Goal: Task Accomplishment & Management: Manage account settings

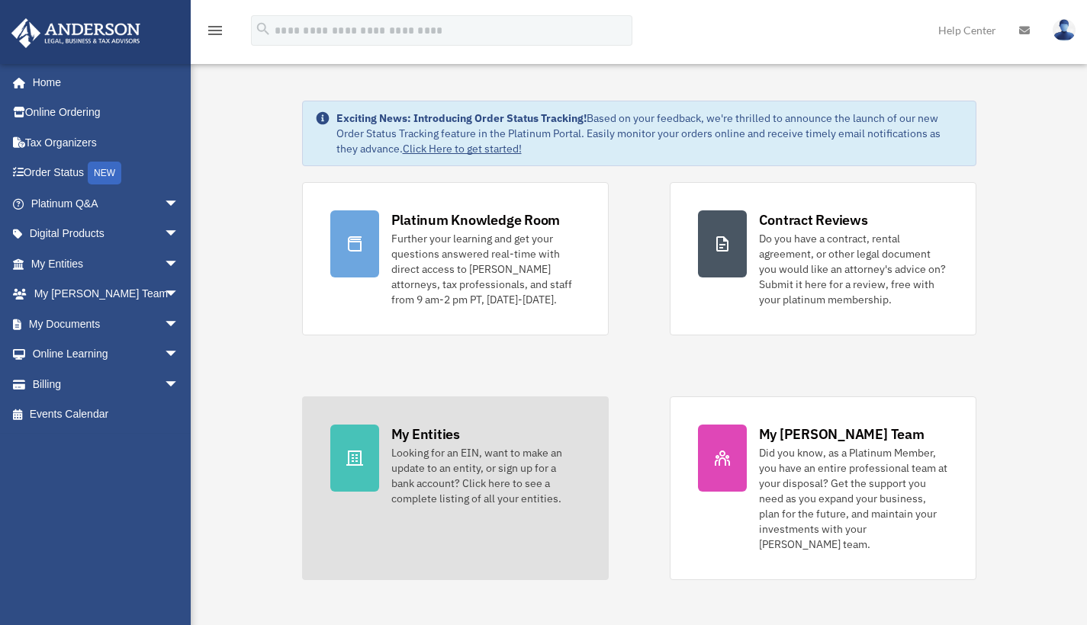
click at [401, 461] on div "Looking for an EIN, want to make an update to an entity, or sign up for a bank …" at bounding box center [485, 475] width 189 height 61
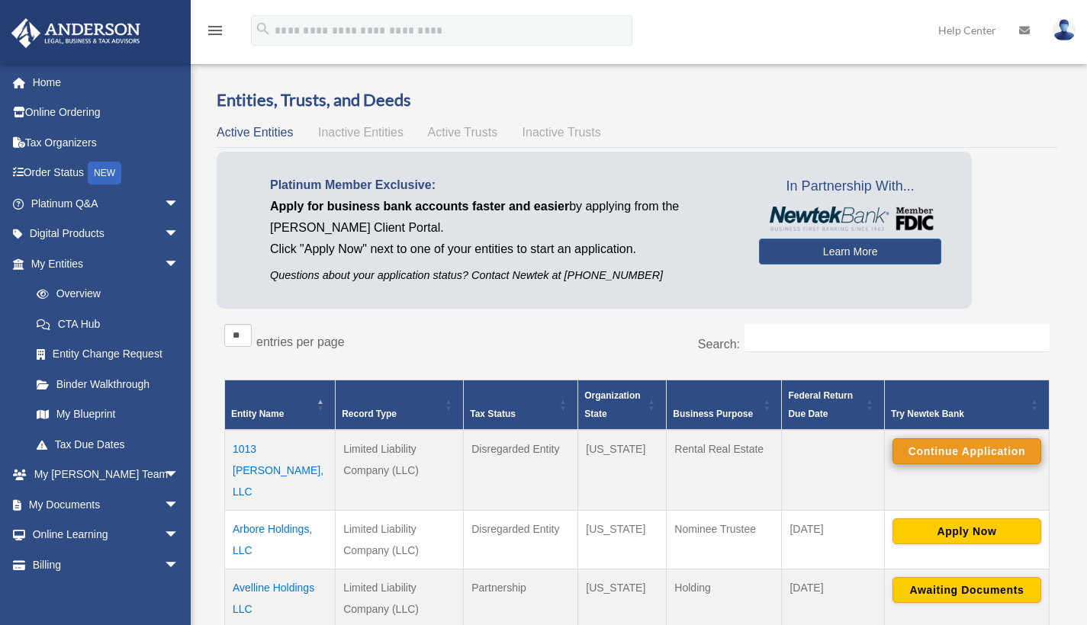
click at [985, 455] on button "Continue Application" at bounding box center [966, 452] width 149 height 26
click at [392, 135] on span "Inactive Entities" at bounding box center [360, 132] width 85 height 13
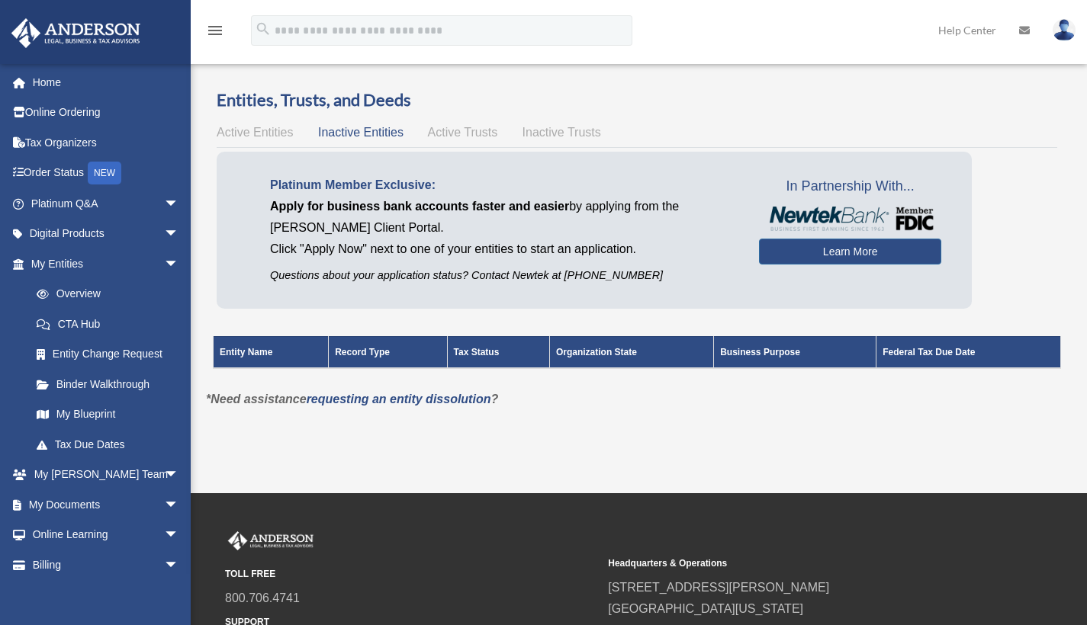
click at [603, 130] on div "Active Entities Inactive Entities Active Trusts Inactive Trusts" at bounding box center [637, 132] width 840 height 21
click at [508, 132] on div "Active Entities Inactive Entities Active Trusts Inactive Trusts" at bounding box center [637, 132] width 840 height 21
click at [483, 135] on span "Active Trusts" at bounding box center [463, 132] width 70 height 13
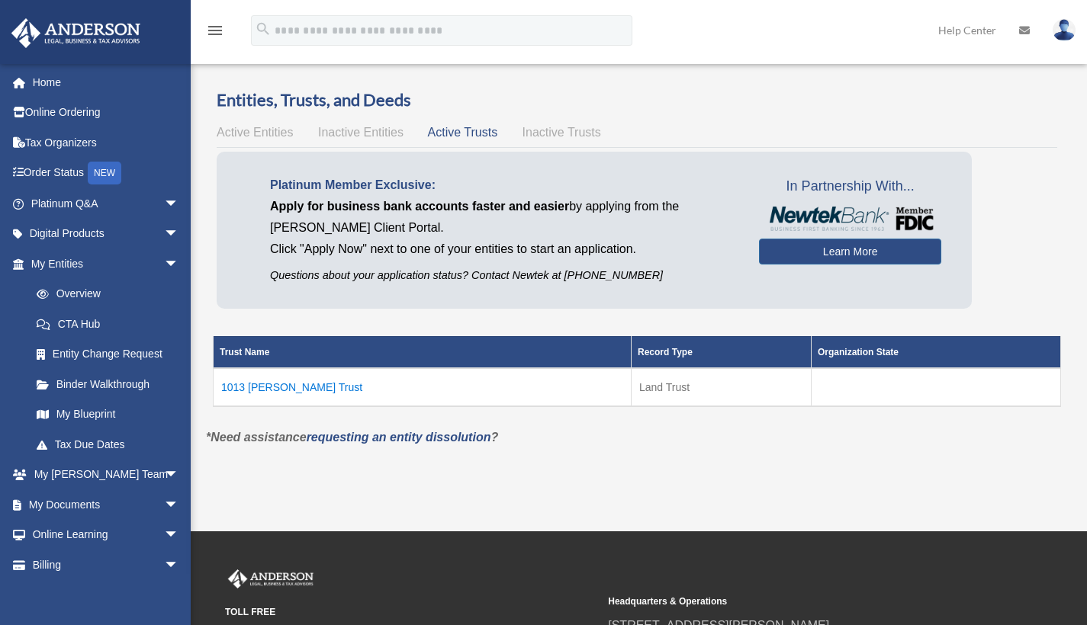
click at [300, 387] on td "1013 [PERSON_NAME] Trust" at bounding box center [423, 387] width 418 height 38
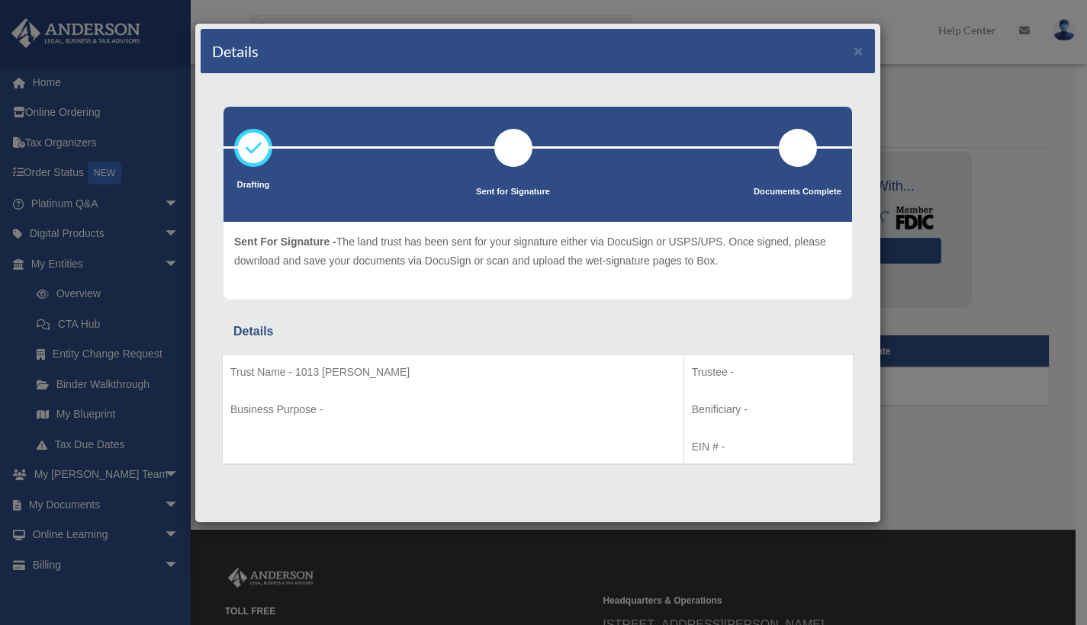
click at [870, 45] on div "Details ×" at bounding box center [538, 51] width 674 height 45
click at [863, 51] on div "Details ×" at bounding box center [538, 51] width 674 height 45
click at [859, 51] on button "×" at bounding box center [858, 51] width 10 height 16
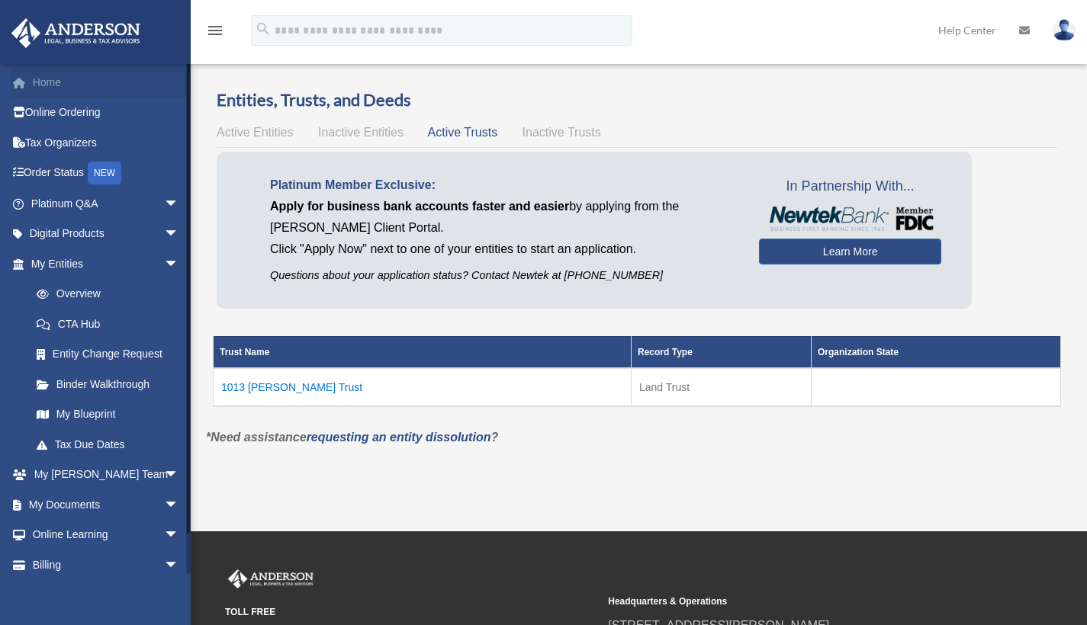
click at [60, 86] on link "Home" at bounding box center [106, 82] width 191 height 31
